Goal: Browse casually

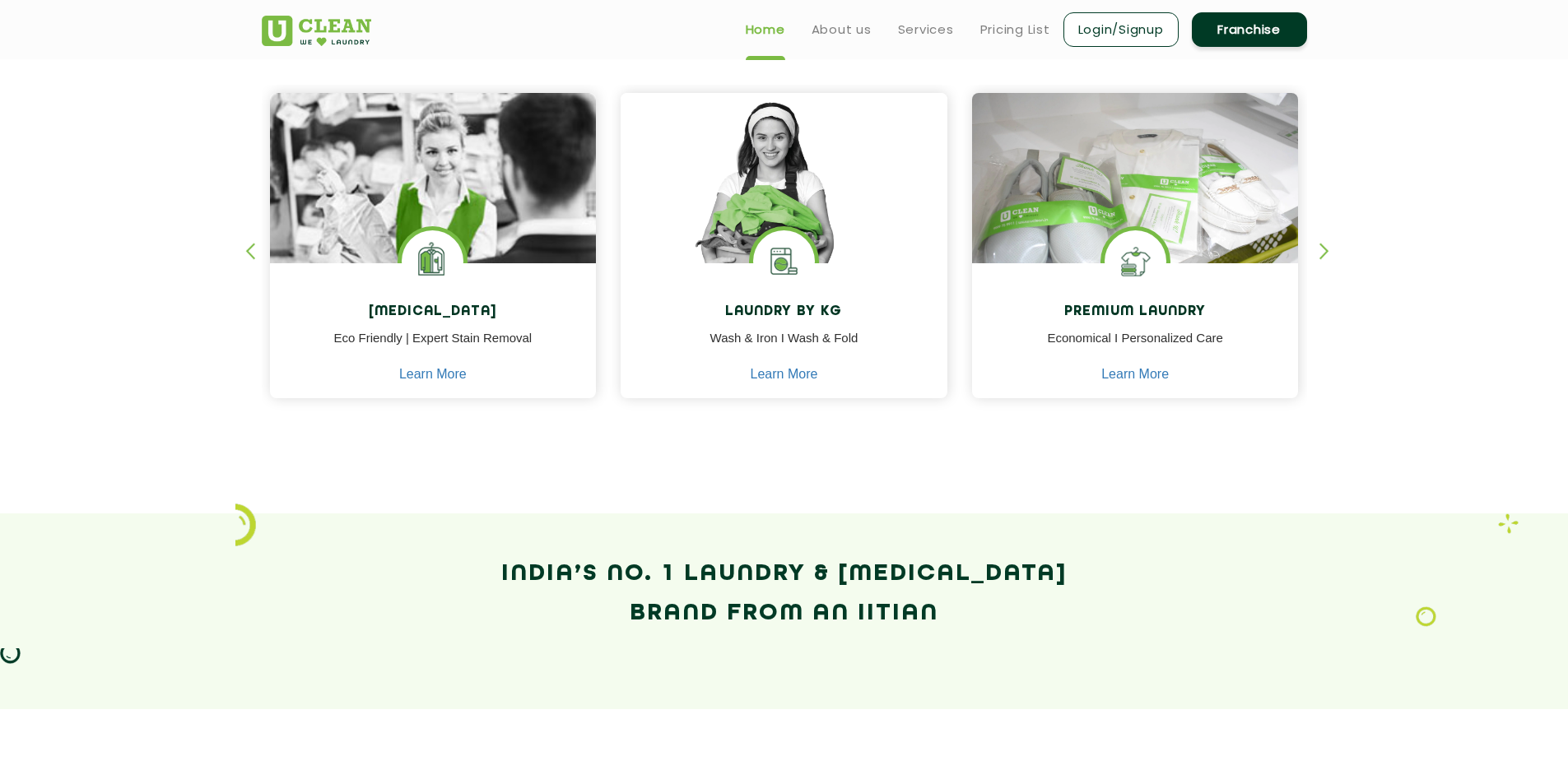
scroll to position [659, 0]
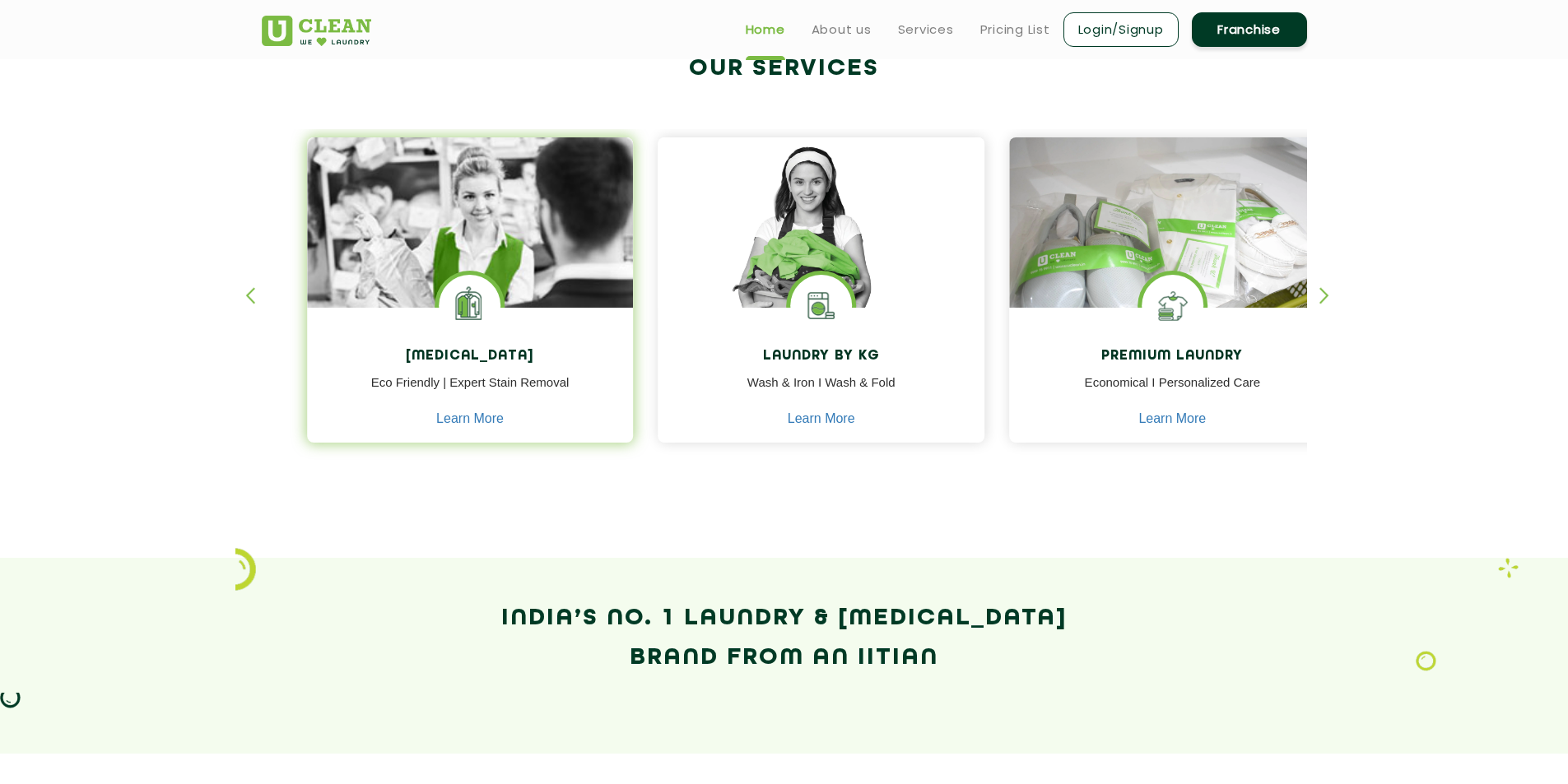
drag, startPoint x: 366, startPoint y: 355, endPoint x: 551, endPoint y: 355, distance: 185.0
click at [551, 355] on h4 "[MEDICAL_DATA]" at bounding box center [470, 356] width 302 height 16
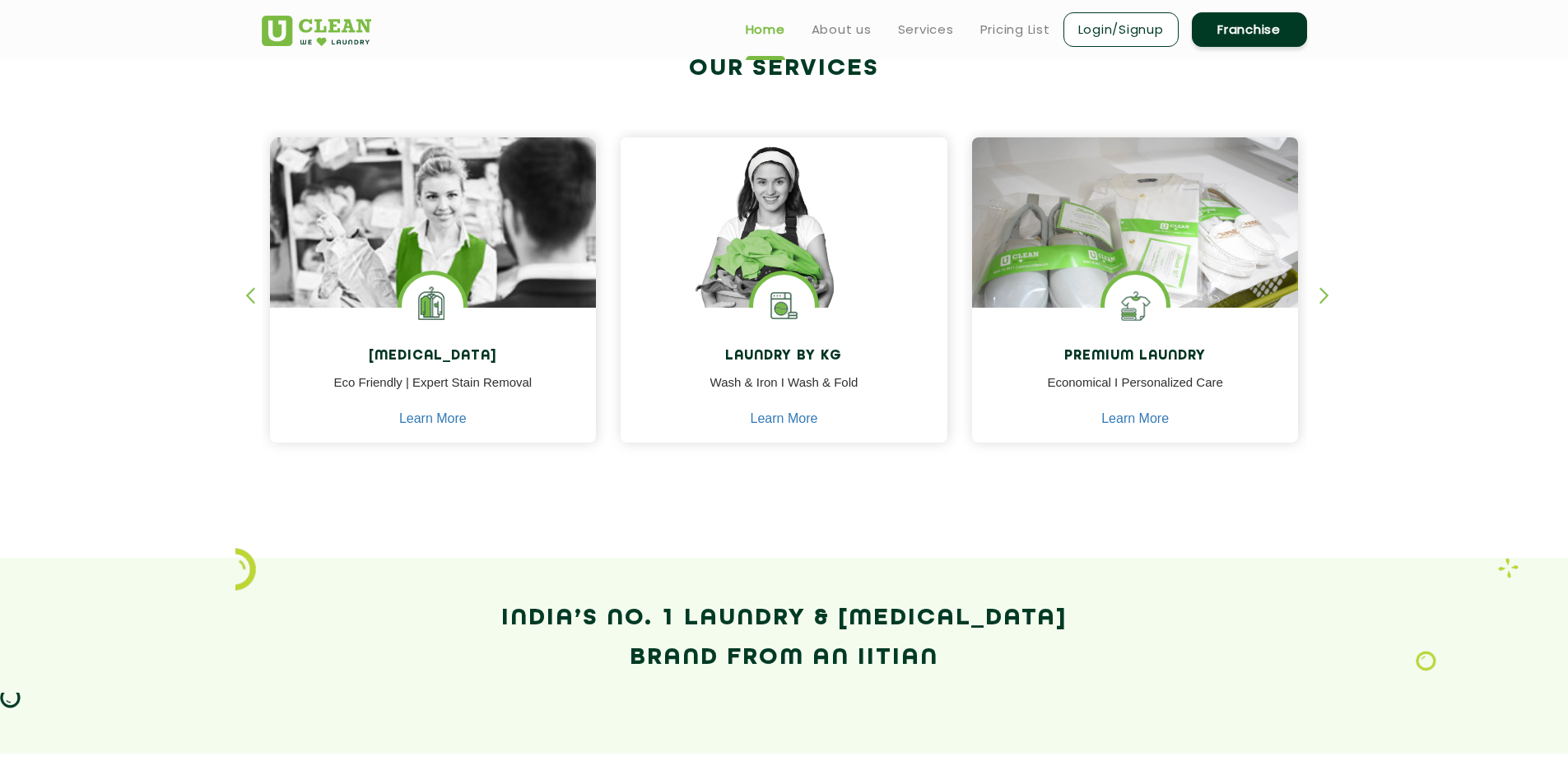
click at [1321, 292] on div "button" at bounding box center [1332, 310] width 25 height 45
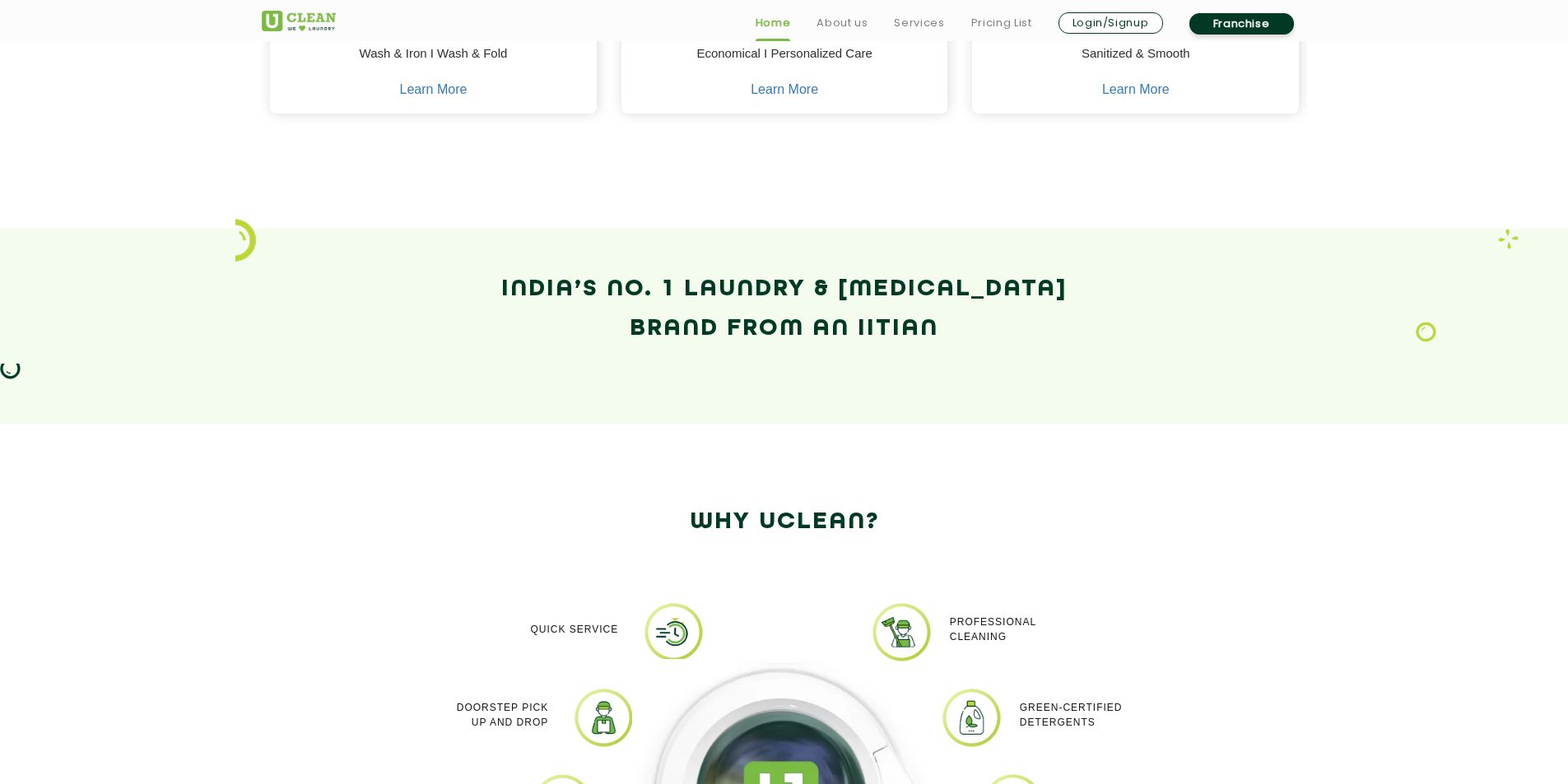
scroll to position [1316, 0]
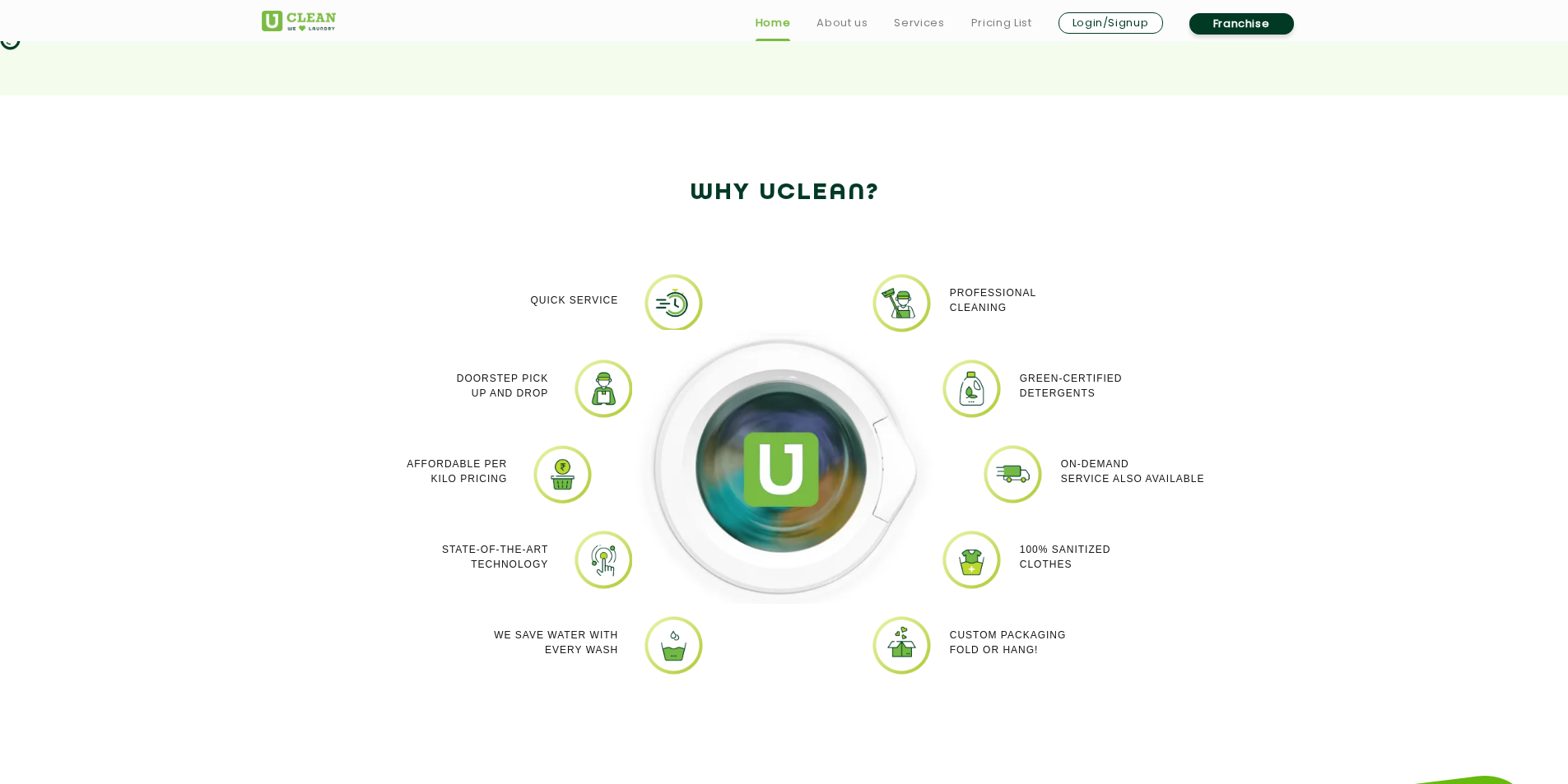
drag, startPoint x: 1023, startPoint y: 375, endPoint x: 1108, endPoint y: 391, distance: 86.5
click at [1108, 391] on p "Green-Certified Detergents" at bounding box center [1071, 386] width 103 height 30
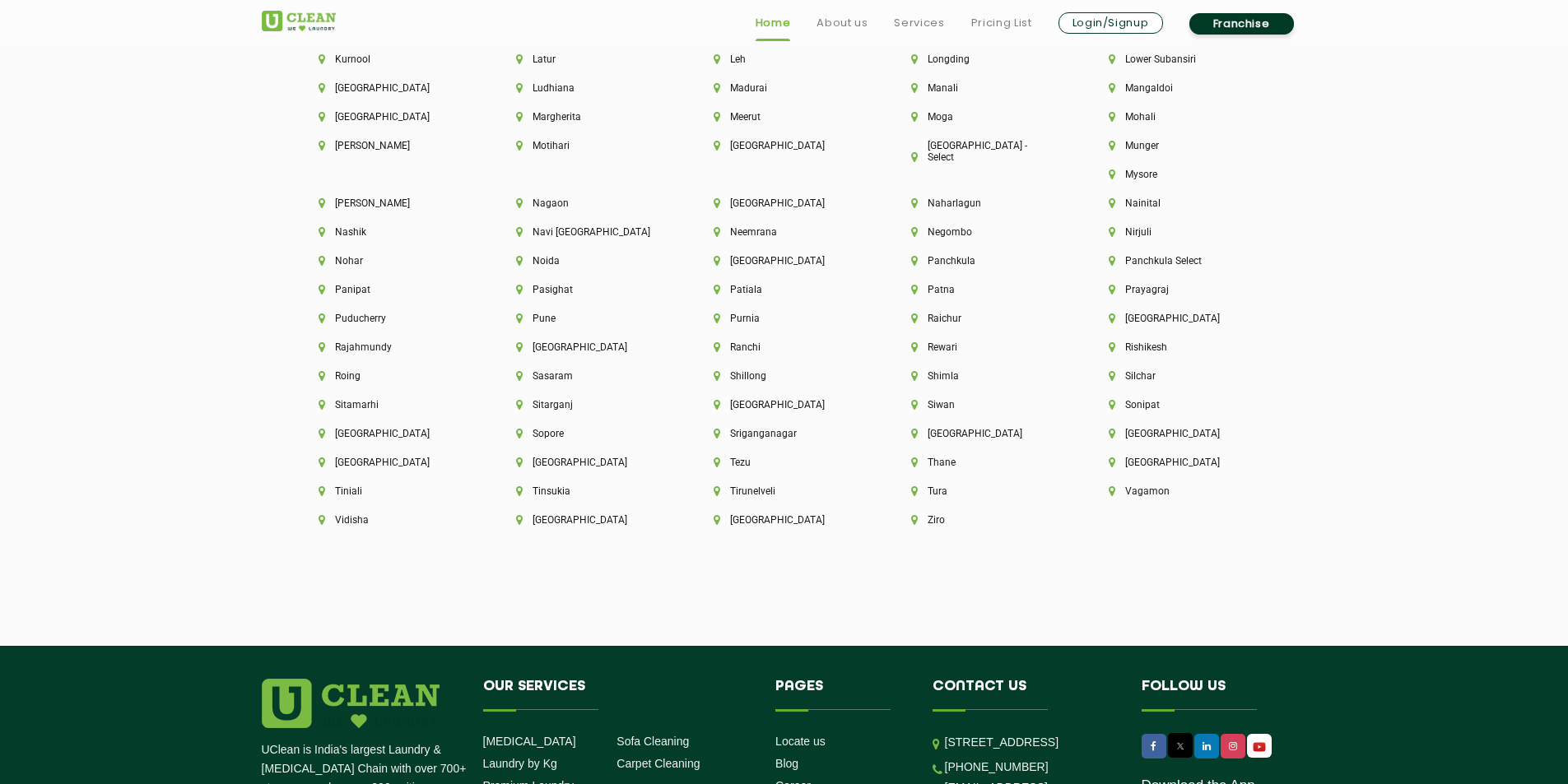
scroll to position [4674, 0]
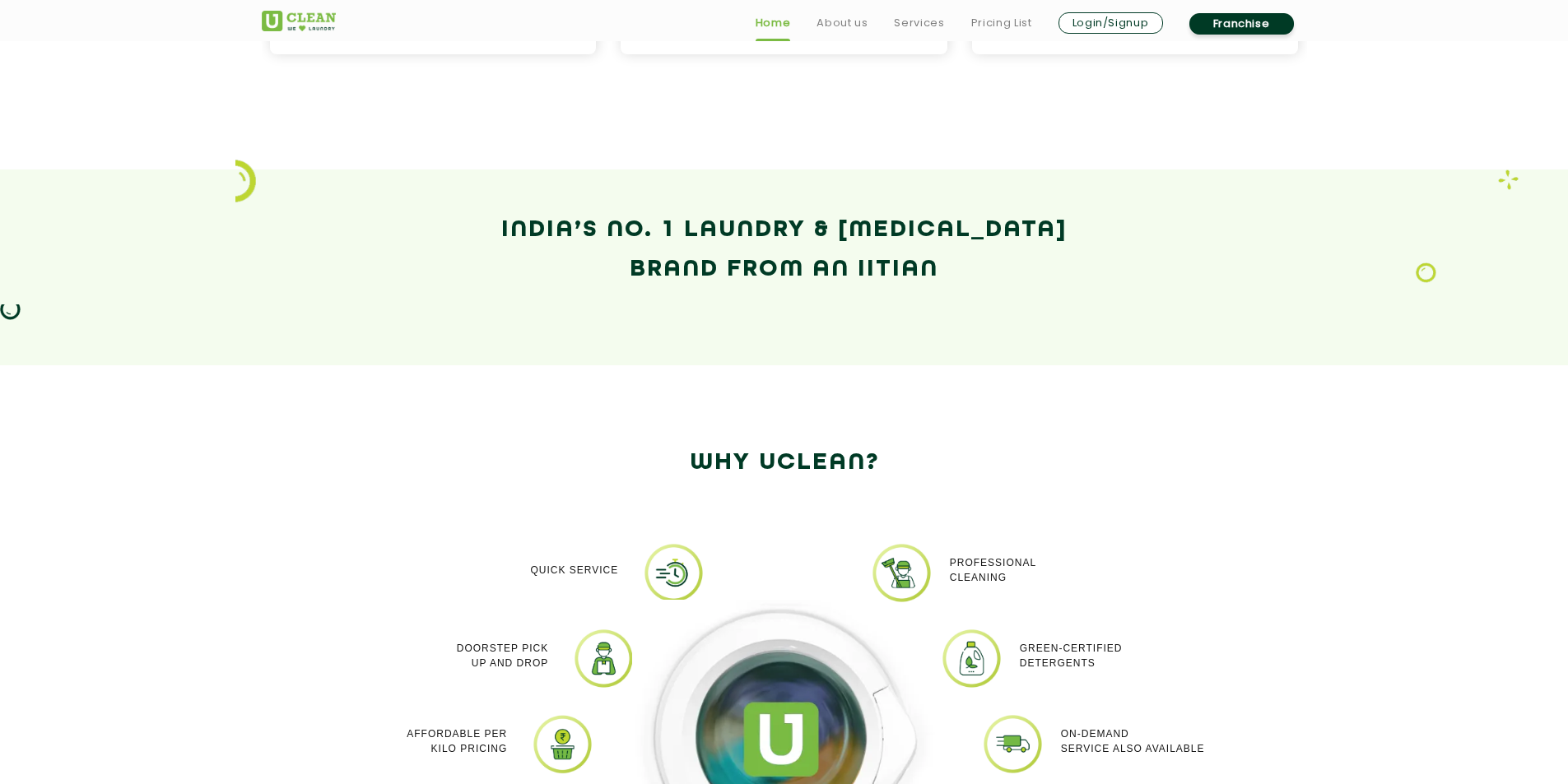
scroll to position [1316, 0]
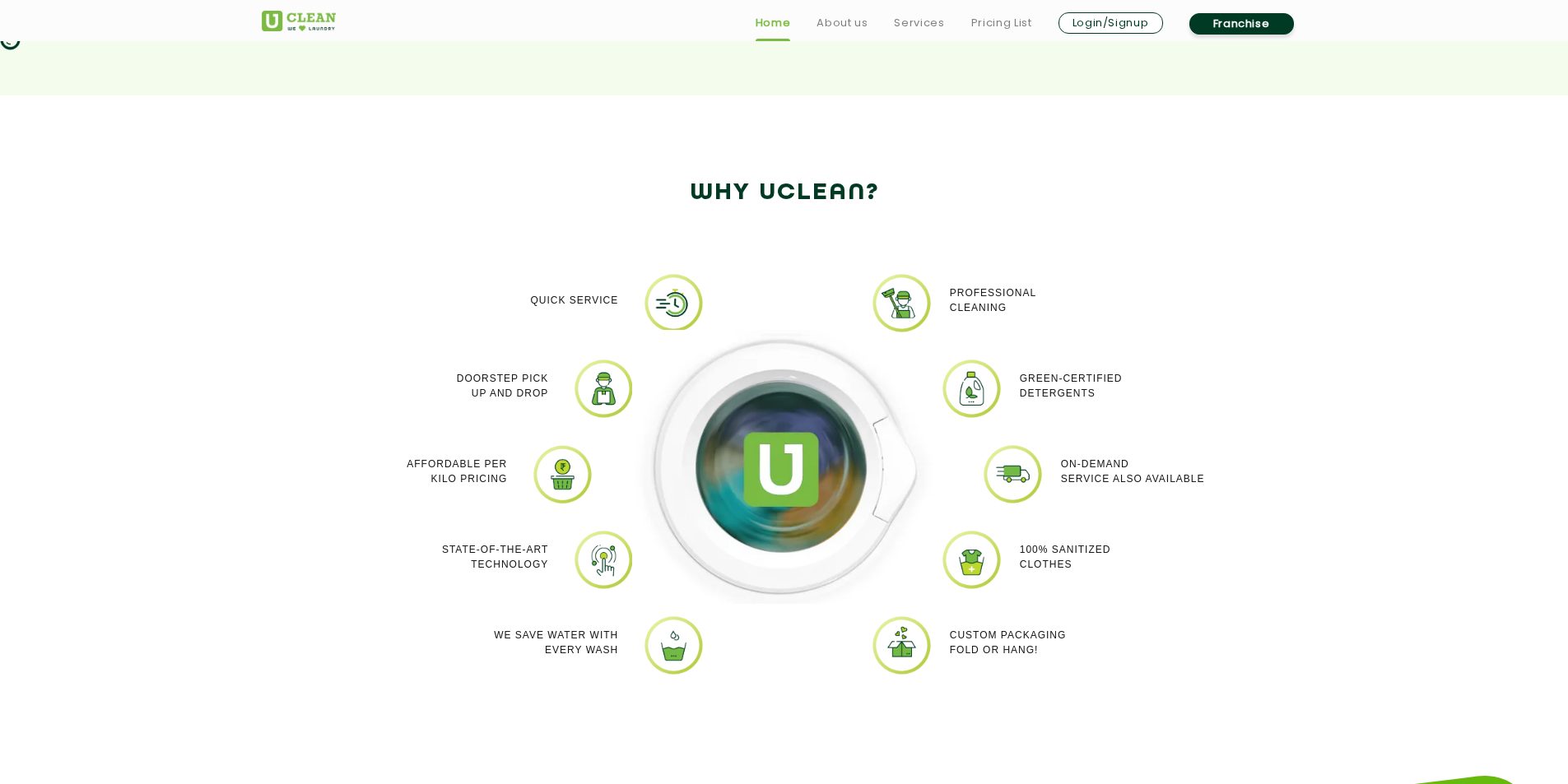
drag, startPoint x: 1020, startPoint y: 548, endPoint x: 1094, endPoint y: 561, distance: 75.1
click at [1094, 561] on p "100% Sanitized Clothes" at bounding box center [1065, 557] width 91 height 30
copy p "100% Sanitized Clothes"
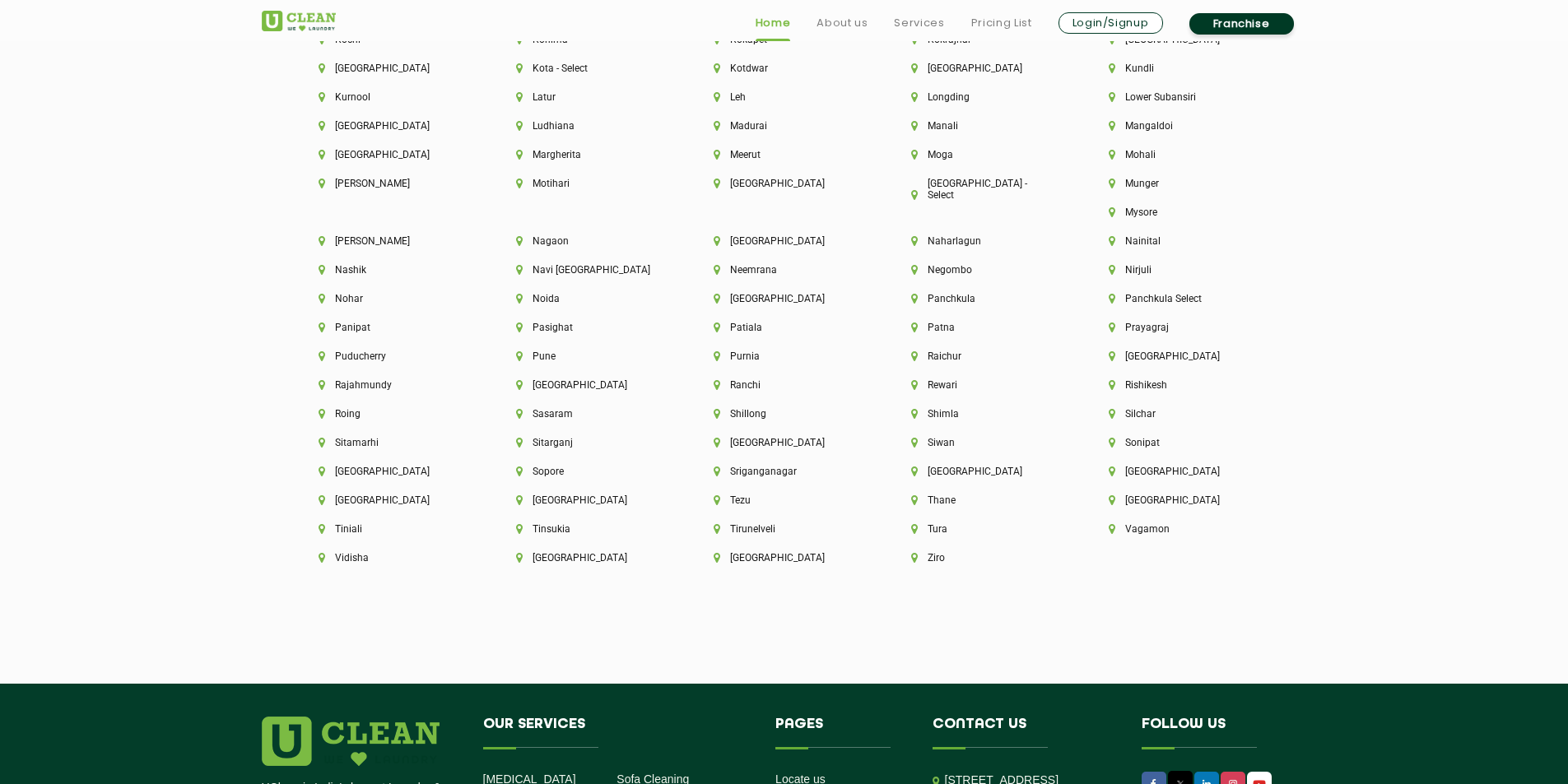
scroll to position [4674, 0]
